Goal: Task Accomplishment & Management: Use online tool/utility

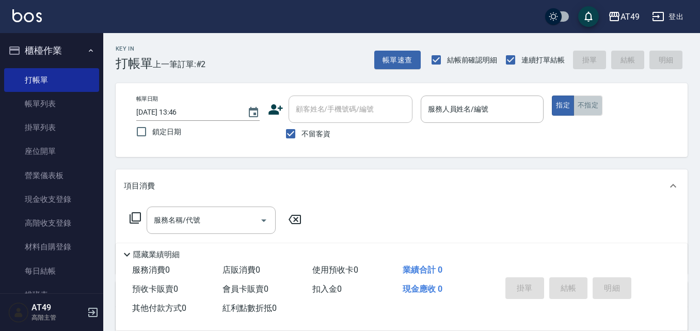
click at [576, 107] on button "不指定" at bounding box center [587, 105] width 29 height 20
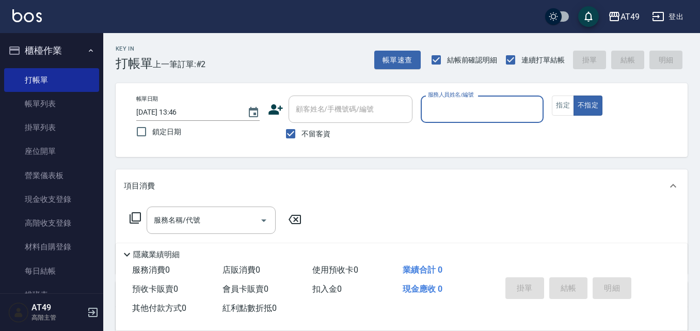
click at [486, 106] on input "服務人員姓名/編號" at bounding box center [482, 109] width 114 height 18
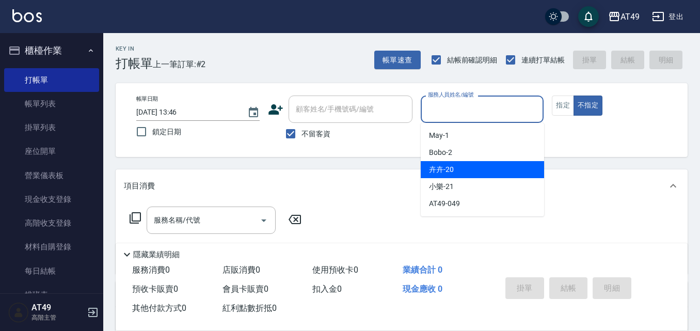
click at [455, 173] on div "卉卉 -20" at bounding box center [481, 169] width 123 height 17
type input "卉卉-20"
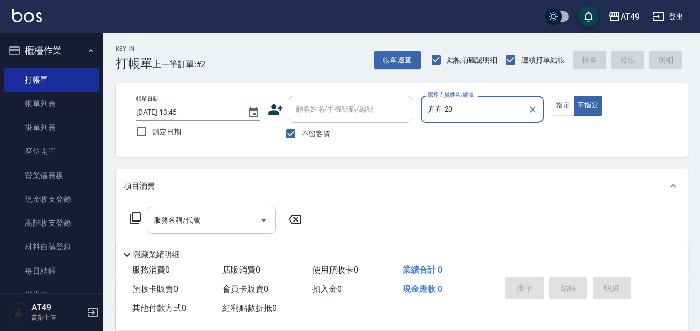
click at [169, 230] on div "服務名稱/代號" at bounding box center [211, 219] width 129 height 27
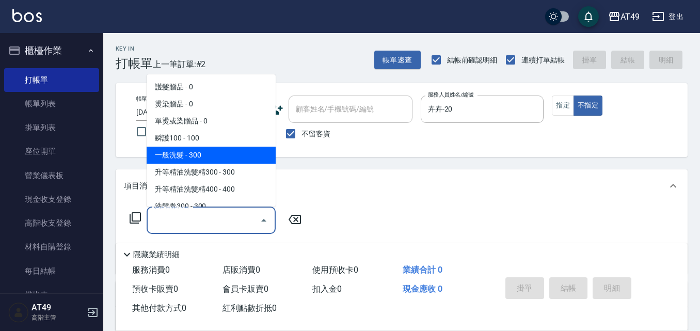
click at [190, 154] on span "一般洗髮 - 300" at bounding box center [211, 155] width 129 height 17
type input "一般洗髮(101)"
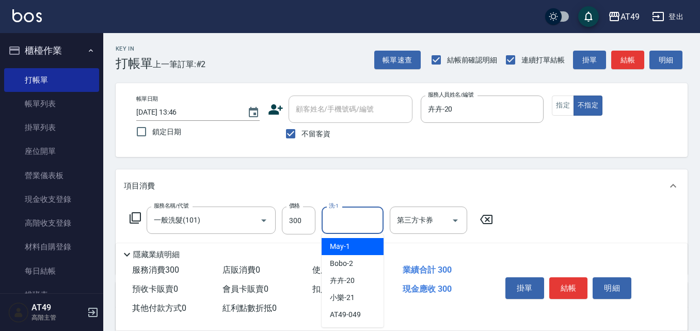
click at [360, 227] on input "洗-1" at bounding box center [352, 220] width 53 height 18
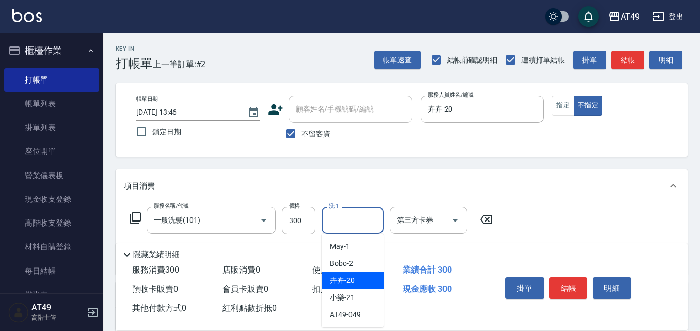
click at [351, 278] on span "卉卉 -20" at bounding box center [342, 280] width 25 height 11
type input "卉卉-20"
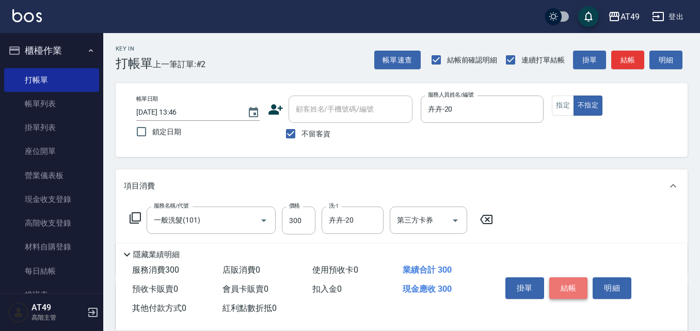
click at [573, 285] on button "結帳" at bounding box center [568, 288] width 39 height 22
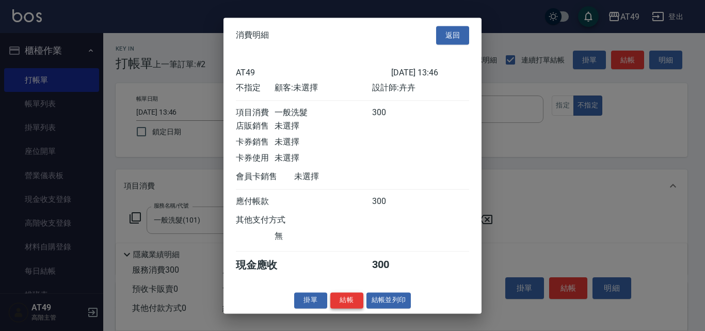
click at [343, 305] on button "結帳" at bounding box center [346, 300] width 33 height 16
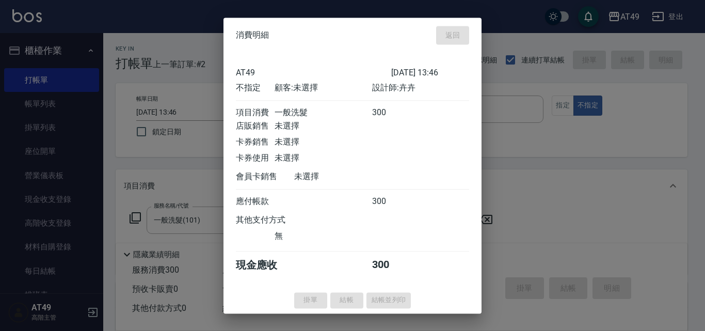
type input "[DATE] 15:21"
